Goal: Check status: Check status

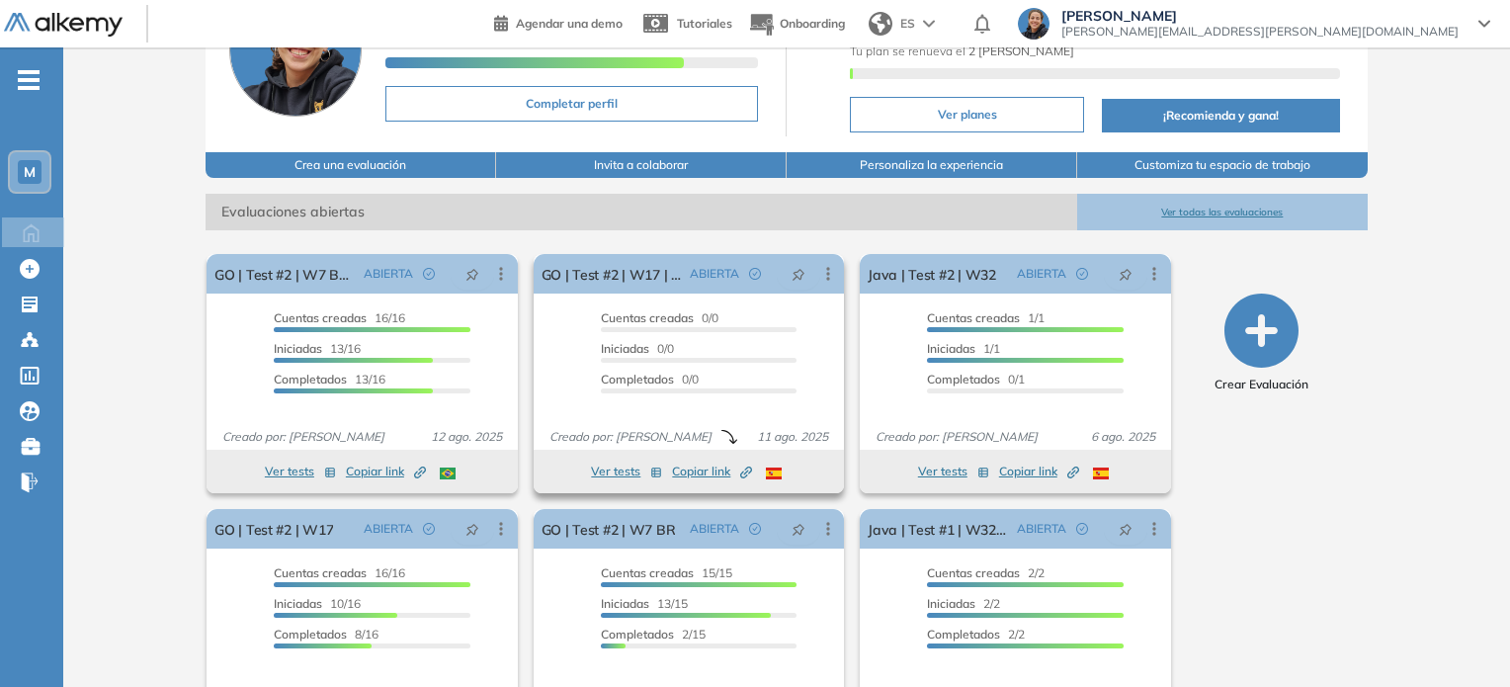
scroll to position [198, 0]
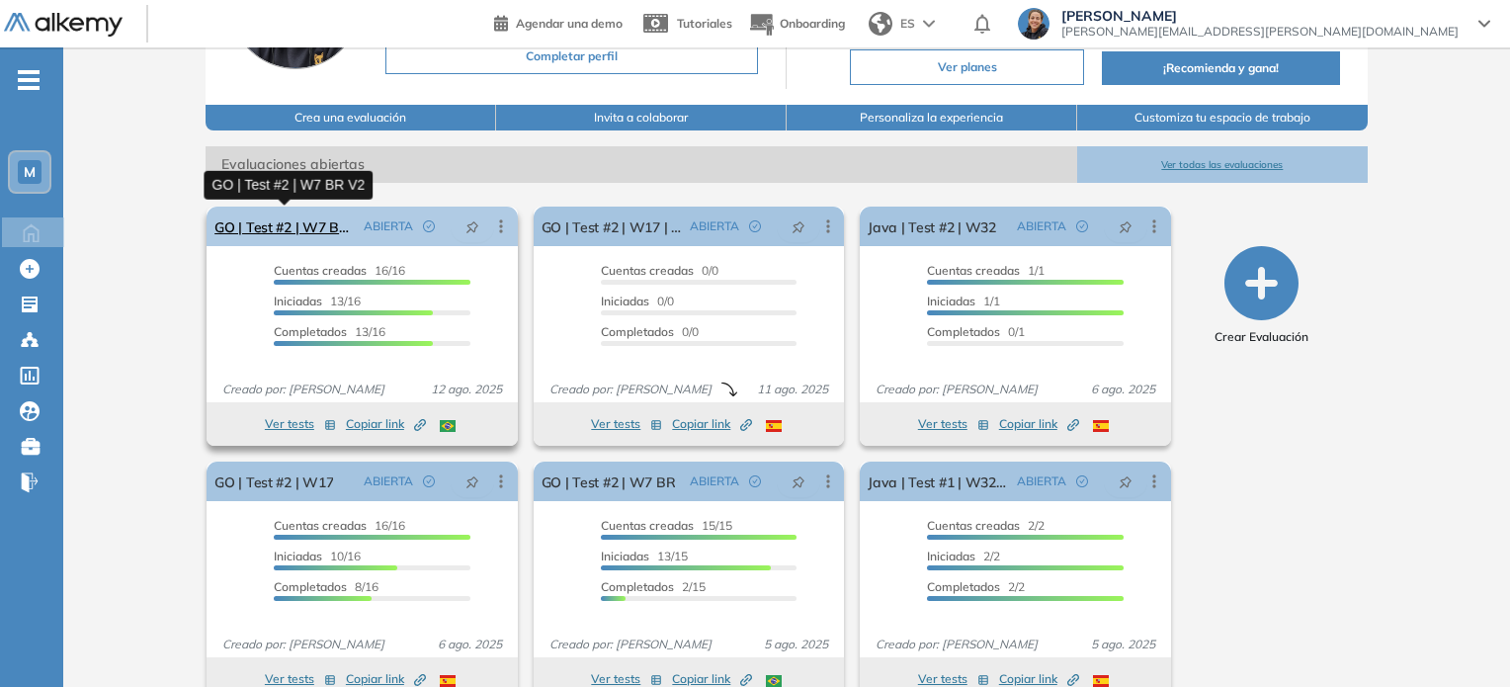
click at [327, 225] on link "GO | Test #2 | W7 BR V2" at bounding box center [284, 227] width 140 height 40
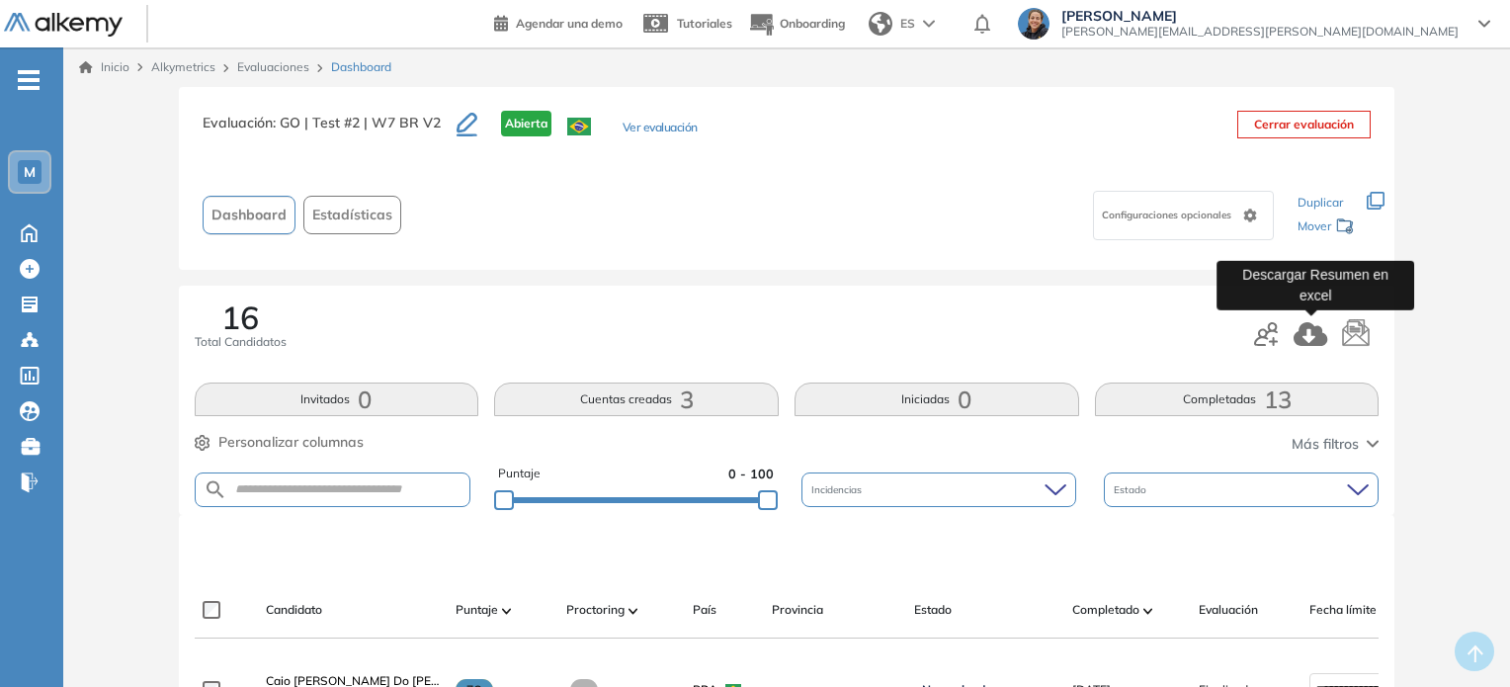
click at [1315, 325] on icon "button" at bounding box center [1311, 334] width 35 height 24
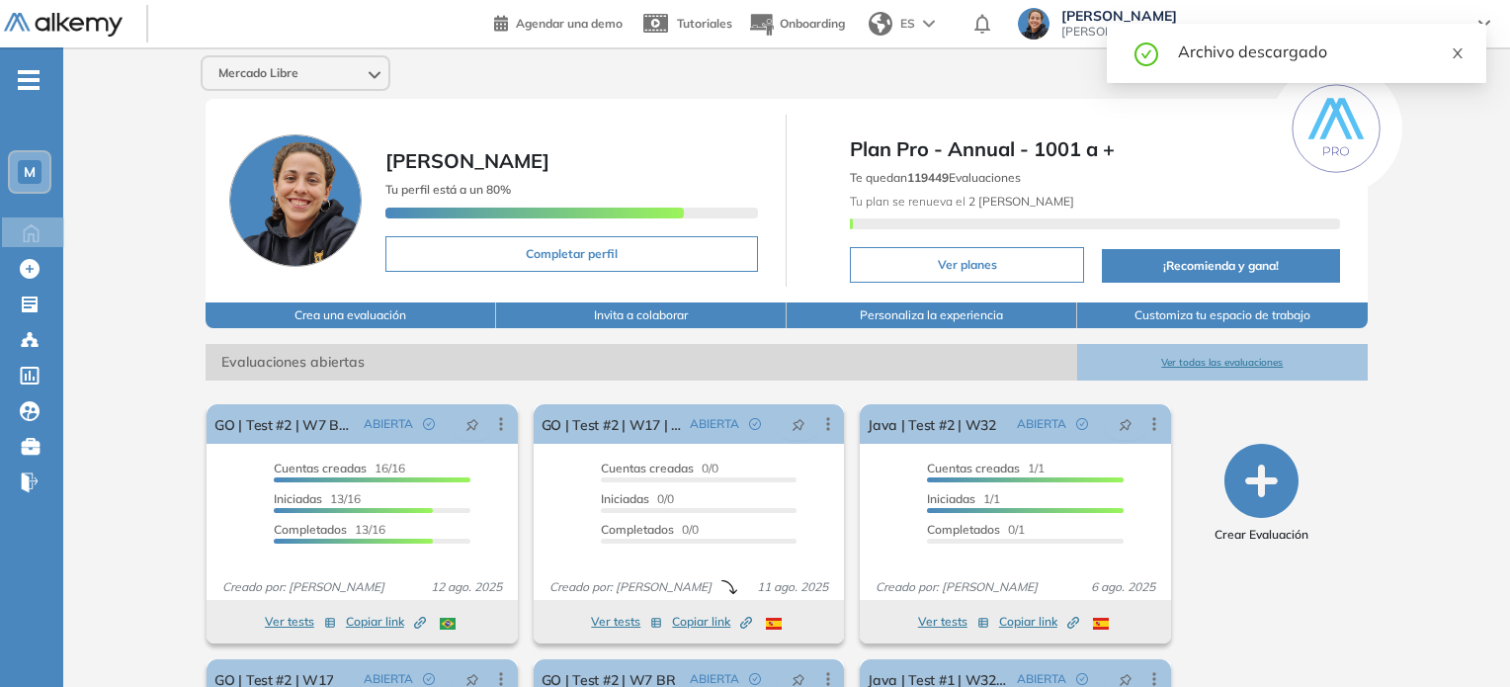
click at [1455, 52] on icon "close" at bounding box center [1458, 53] width 14 height 14
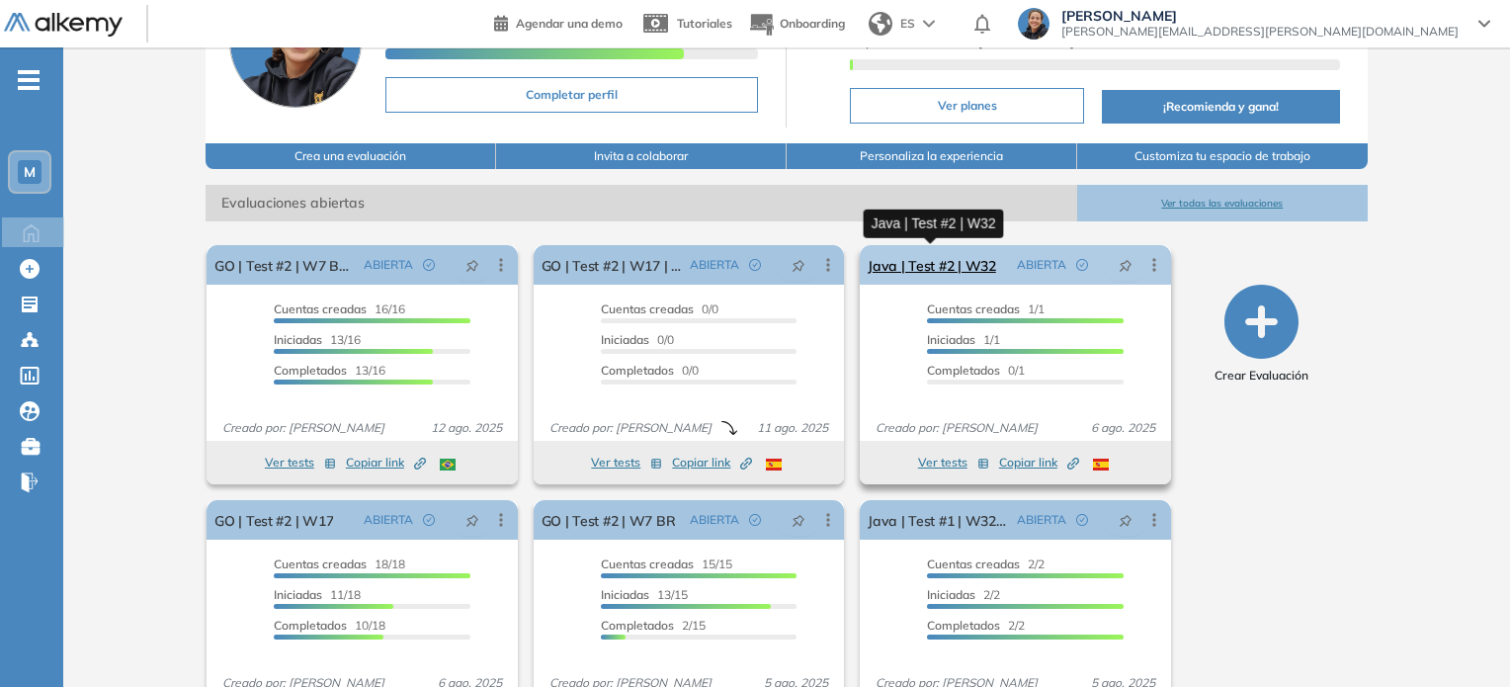
scroll to position [198, 0]
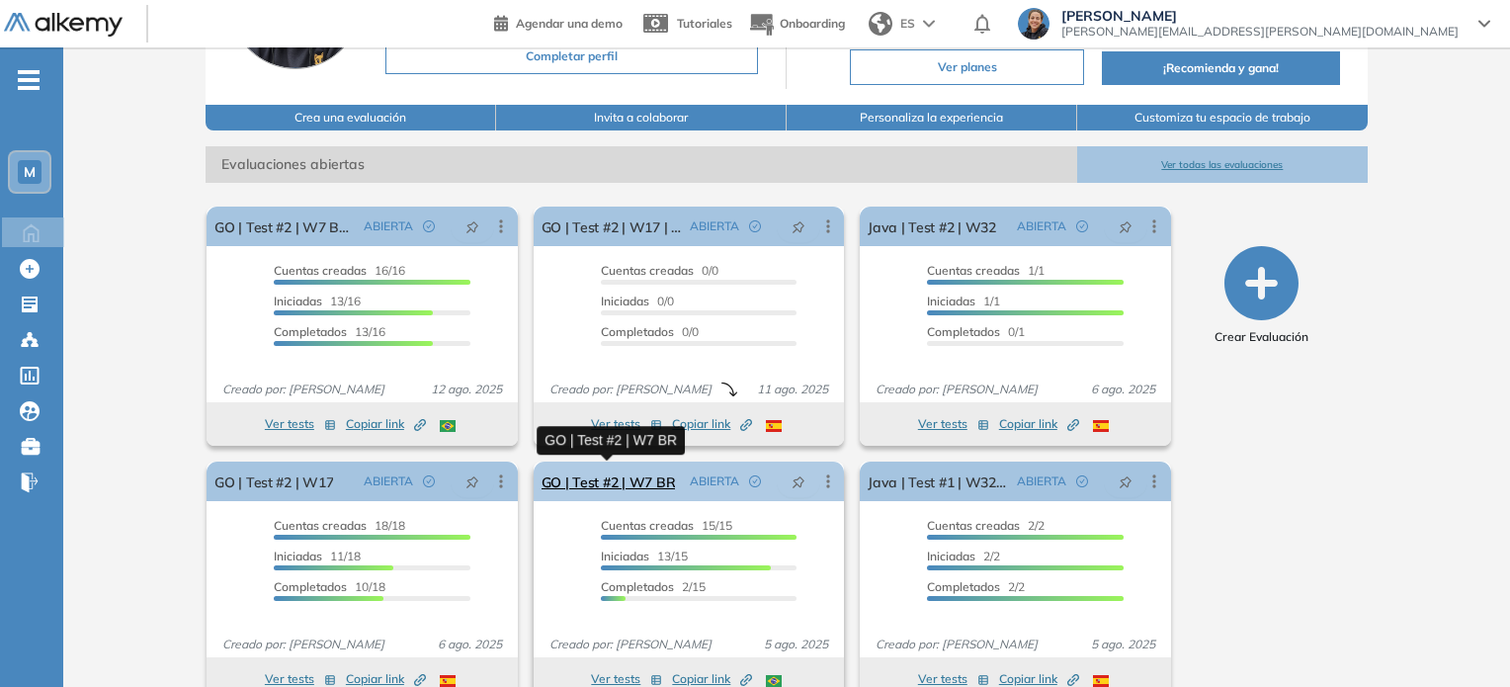
click at [640, 478] on link "GO | Test #2 | W7 BR" at bounding box center [609, 482] width 134 height 40
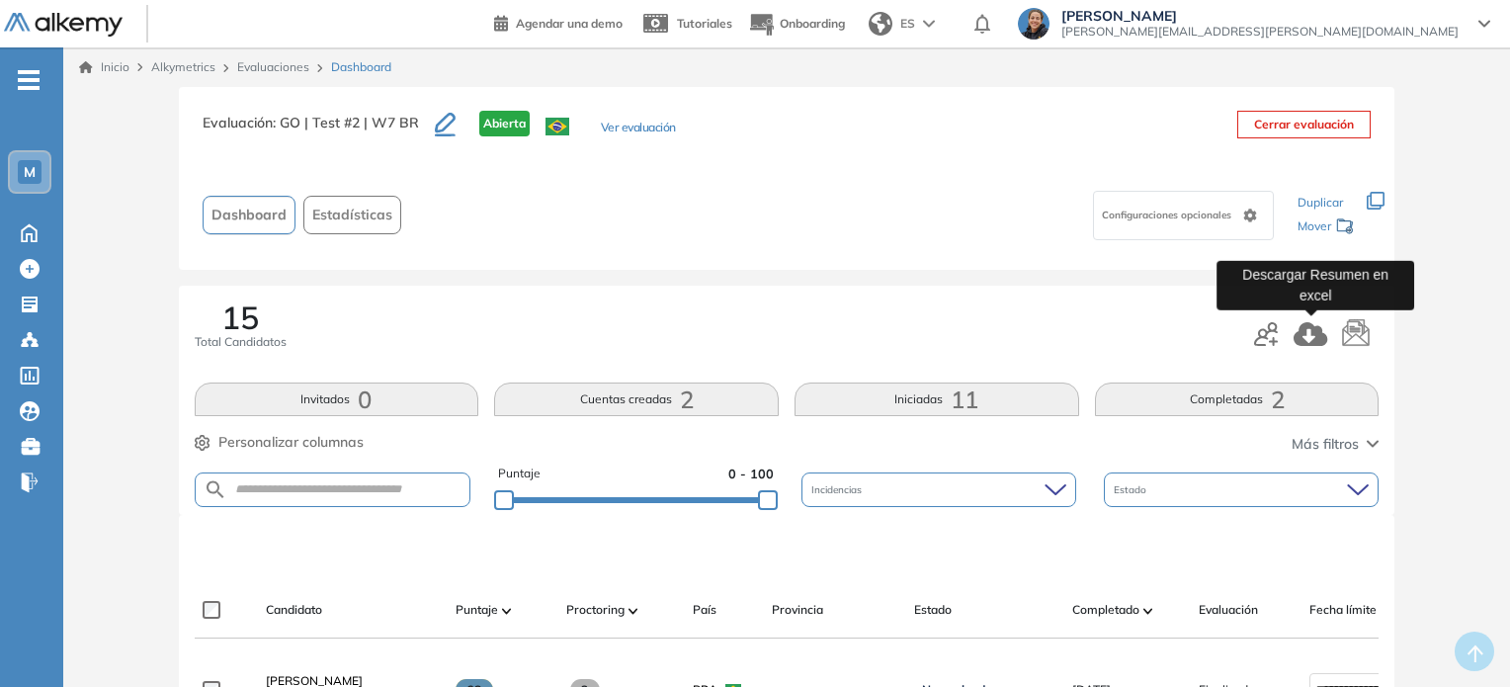
click at [1309, 331] on icon "button" at bounding box center [1311, 334] width 35 height 24
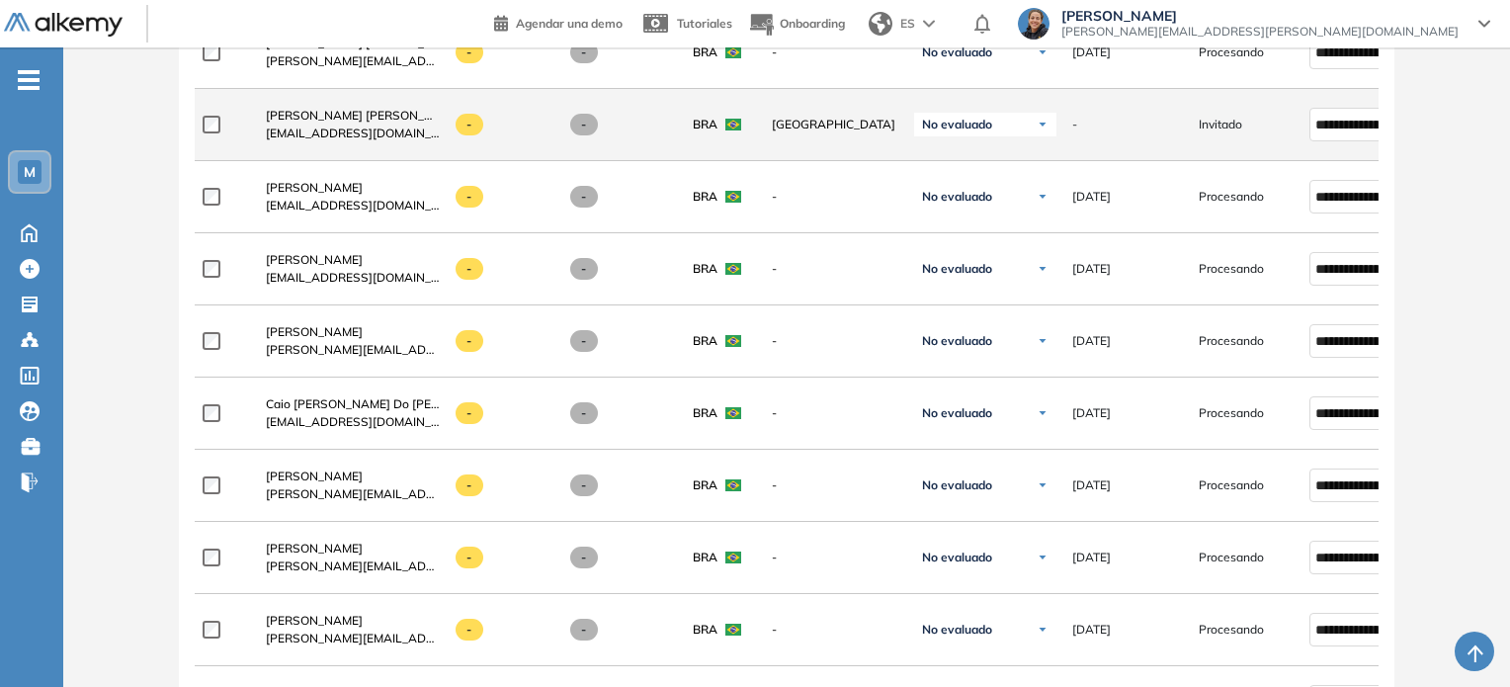
scroll to position [361, 0]
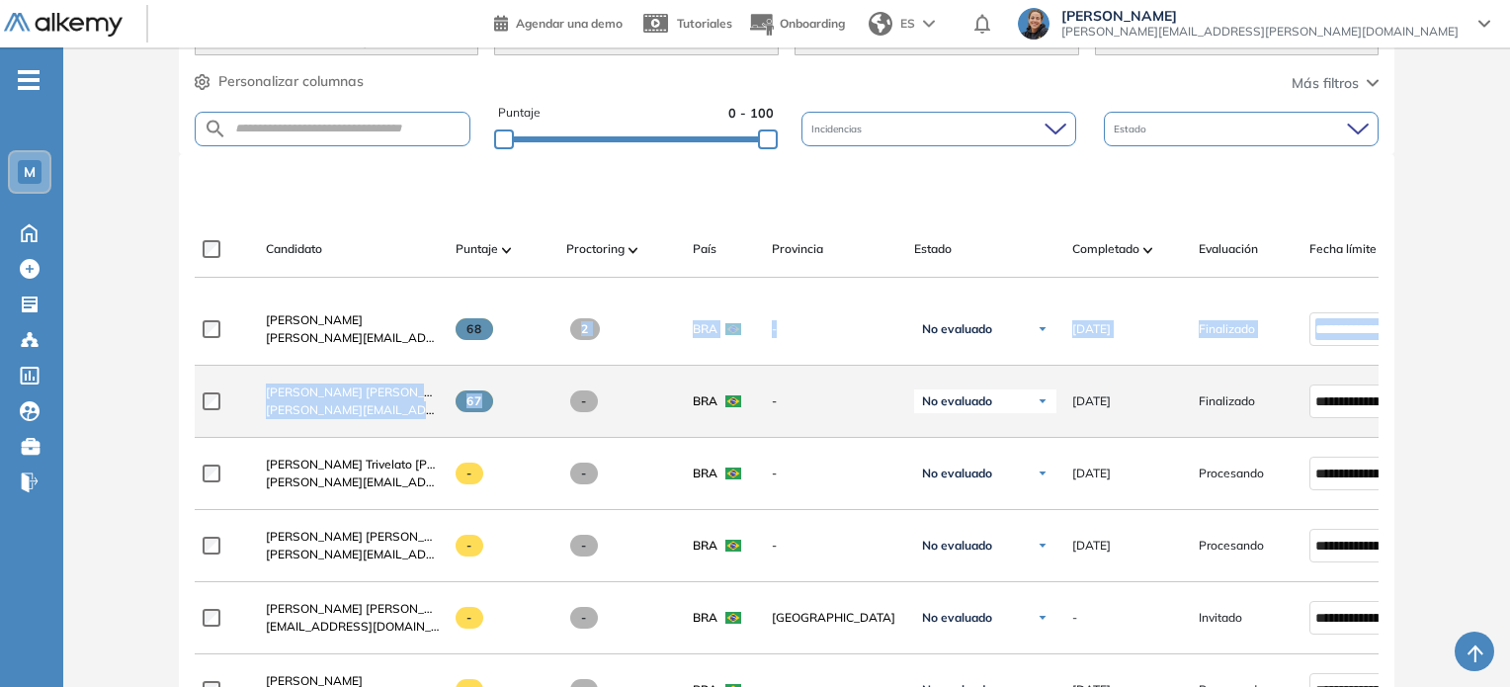
drag, startPoint x: 506, startPoint y: 335, endPoint x: 521, endPoint y: 393, distance: 60.2
click at [521, 393] on div "67" at bounding box center [495, 401] width 111 height 53
